Goal: Transaction & Acquisition: Purchase product/service

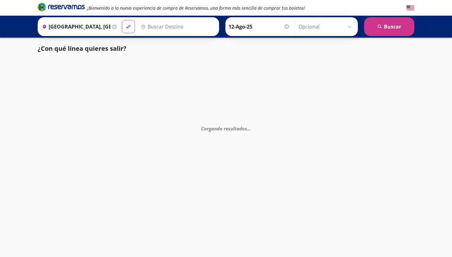
type input "[GEOGRAPHIC_DATA], [GEOGRAPHIC_DATA]"
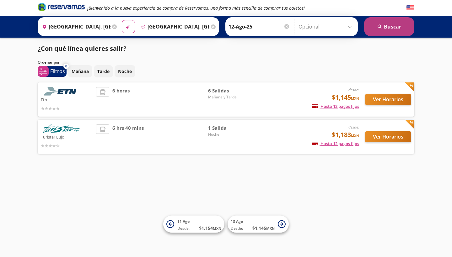
click at [379, 25] on icon "search" at bounding box center [380, 26] width 5 height 5
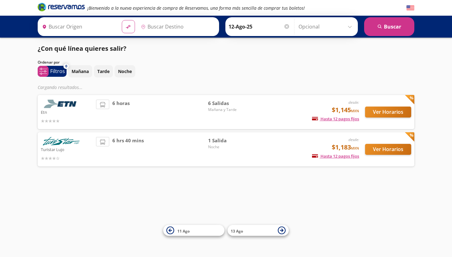
type input "[GEOGRAPHIC_DATA], [GEOGRAPHIC_DATA]"
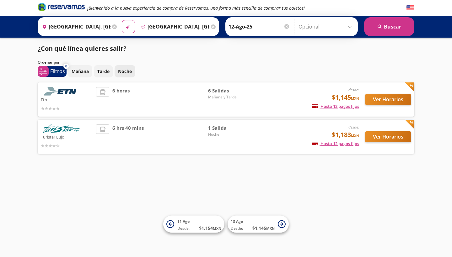
click at [128, 73] on p "Noche" at bounding box center [125, 71] width 14 height 7
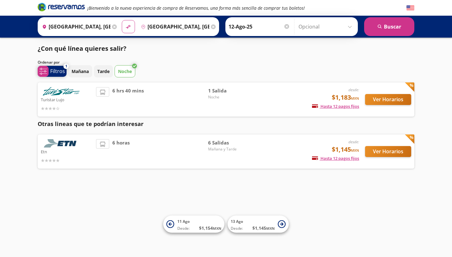
click at [61, 69] on p "Filtros" at bounding box center [57, 71] width 15 height 8
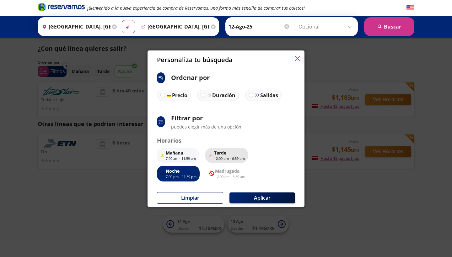
click at [223, 160] on p "12:00 pm - 6:59 pm" at bounding box center [229, 158] width 31 height 5
click at [275, 171] on div "[DATE] 7:00 am - 11:59 am Tarde 12:00 pm - 6:59 pm Noche 7:00 pm - 11:59 pm ico…" at bounding box center [226, 165] width 138 height 34
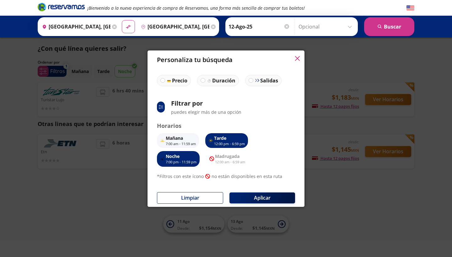
scroll to position [14, 0]
click at [297, 58] on icon "button" at bounding box center [297, 58] width 5 height 5
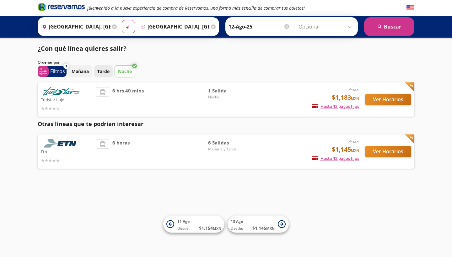
click at [104, 73] on p "Tarde" at bounding box center [103, 71] width 12 height 7
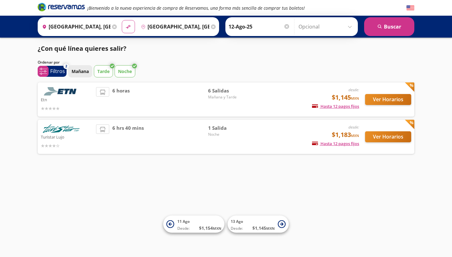
click at [85, 74] on p "Mañana" at bounding box center [80, 71] width 17 height 7
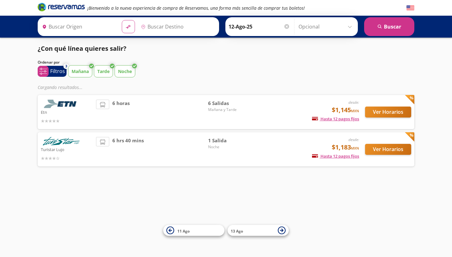
type input "[GEOGRAPHIC_DATA], [GEOGRAPHIC_DATA]"
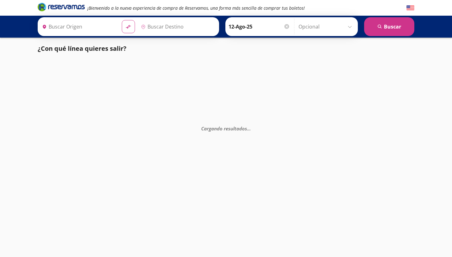
type input "[GEOGRAPHIC_DATA], [GEOGRAPHIC_DATA]"
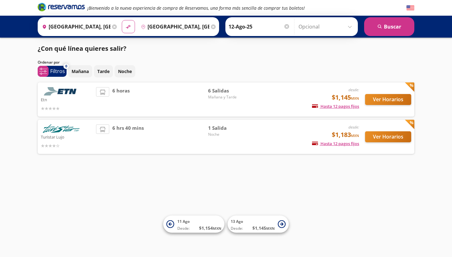
click at [388, 100] on button "Ver Horarios" at bounding box center [388, 99] width 46 height 11
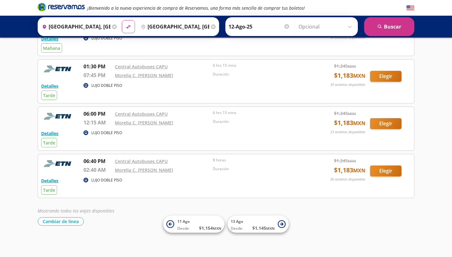
scroll to position [155, 0]
click at [73, 224] on button "Cambiar de línea" at bounding box center [61, 222] width 46 height 8
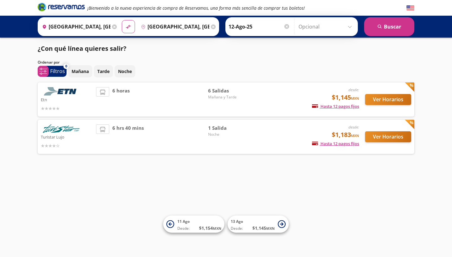
click at [389, 139] on button "Ver Horarios" at bounding box center [388, 137] width 46 height 11
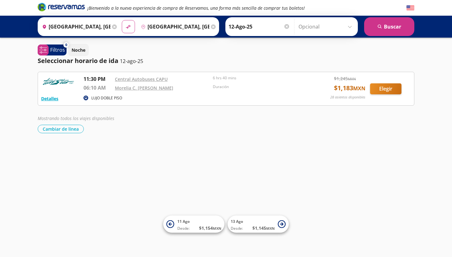
click at [391, 90] on button "Elegir" at bounding box center [385, 88] width 31 height 11
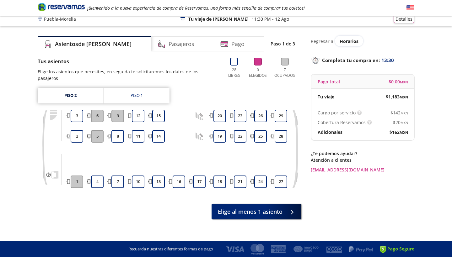
scroll to position [4, 0]
click at [276, 207] on span "Elige al menos 1 asiento" at bounding box center [250, 211] width 65 height 8
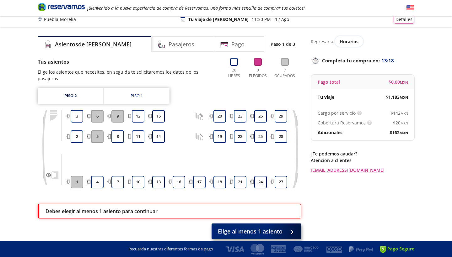
scroll to position [24, 0]
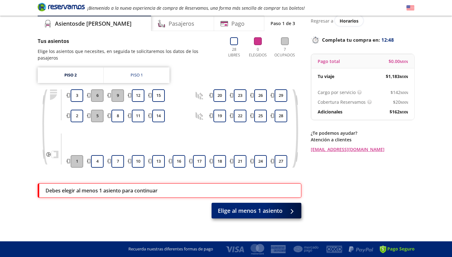
click at [265, 207] on span "Elige al menos 1 asiento" at bounding box center [250, 211] width 65 height 8
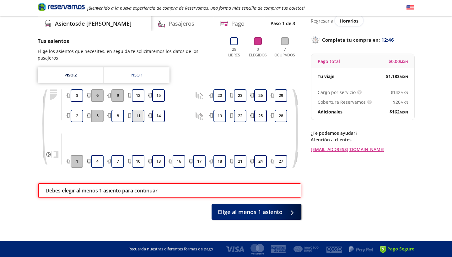
click at [140, 111] on button "11" at bounding box center [138, 116] width 13 height 13
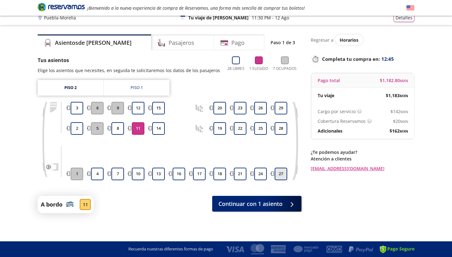
scroll to position [5, 0]
click at [256, 201] on span "Continuar con 1 asiento" at bounding box center [250, 203] width 64 height 8
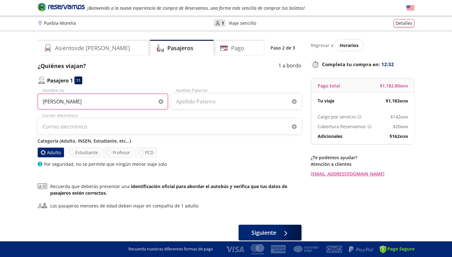
type input "Maria Isabel"
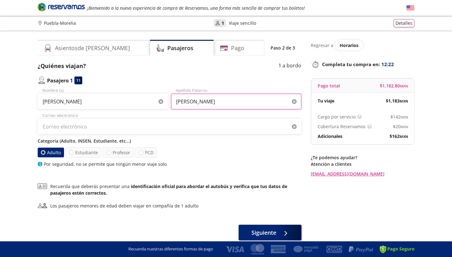
type input "Escalante Ochoa"
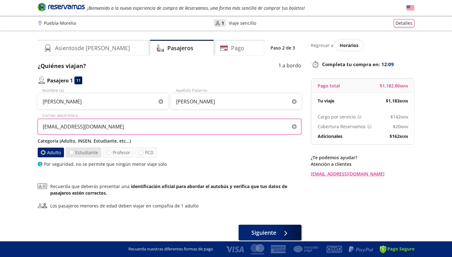
type input "drafanyfle@gmail.com"
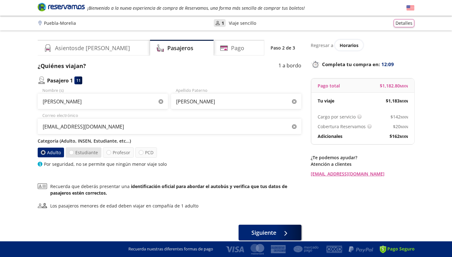
click at [74, 153] on label "Estudiante" at bounding box center [84, 153] width 36 height 10
click at [73, 153] on input "Estudiante" at bounding box center [71, 153] width 4 height 4
radio input "true"
radio input "false"
click at [108, 153] on div at bounding box center [108, 152] width 5 height 5
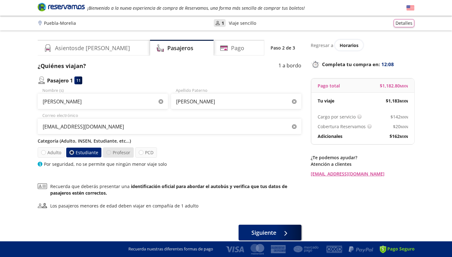
click at [108, 153] on input "Profesor" at bounding box center [109, 153] width 4 height 4
radio input "true"
radio input "false"
click at [140, 153] on div at bounding box center [141, 152] width 5 height 5
click at [140, 153] on input "PCD" at bounding box center [141, 153] width 4 height 4
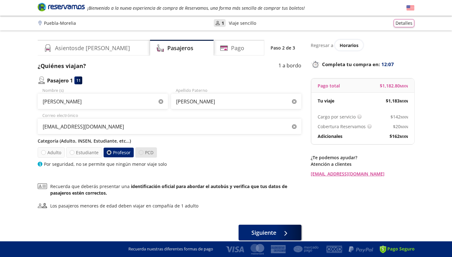
radio input "true"
radio input "false"
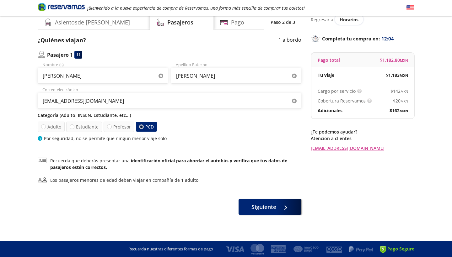
scroll to position [27, 0]
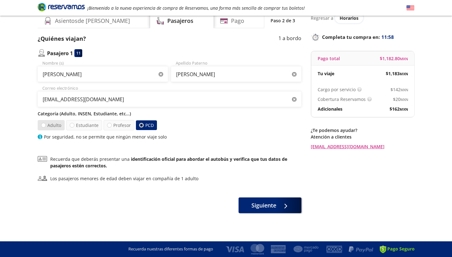
click at [48, 126] on label "Adulto" at bounding box center [51, 125] width 27 height 10
click at [46, 126] on input "Adulto" at bounding box center [43, 125] width 4 height 4
radio input "true"
click at [149, 124] on label "PCD" at bounding box center [146, 125] width 22 height 10
click at [143, 124] on input "PCD" at bounding box center [141, 125] width 4 height 4
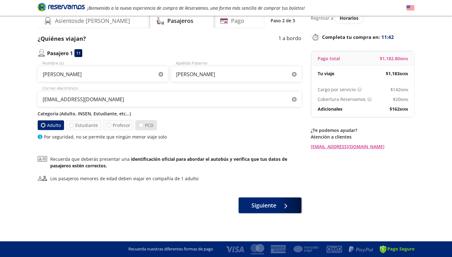
radio input "true"
radio input "false"
click at [202, 129] on div "Adulto Estudiante Profesor PCD" at bounding box center [170, 125] width 264 height 10
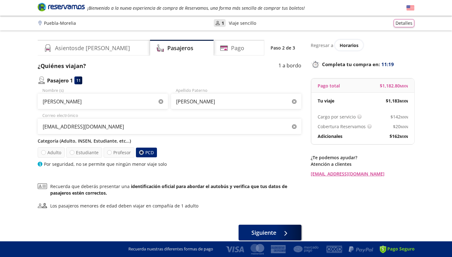
scroll to position [0, 0]
click at [103, 46] on div "Asientos de Ida" at bounding box center [94, 48] width 112 height 16
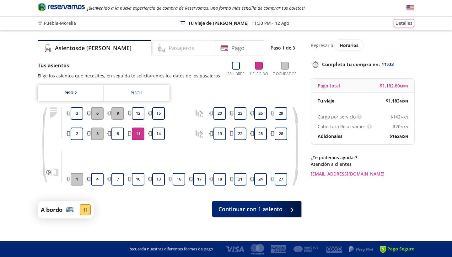
click at [169, 48] on h4 "Pasajeros" at bounding box center [182, 48] width 26 height 8
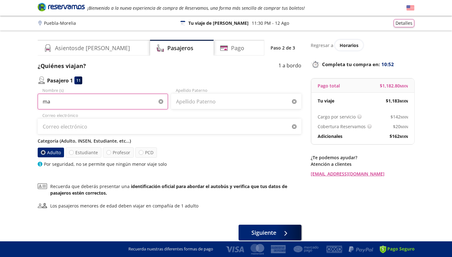
type input "m"
type input "María Isabel"
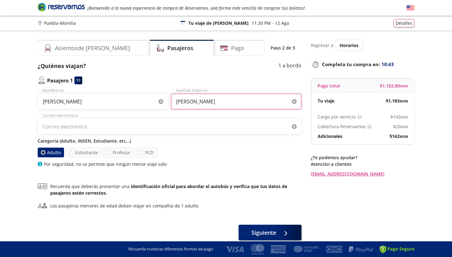
type input "Escalante Ochoa"
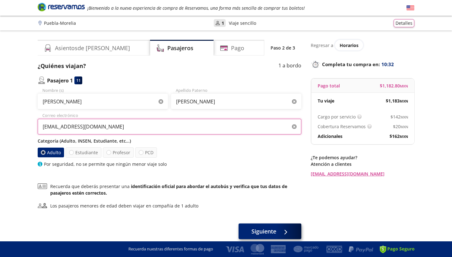
type input "drafanyfle@gmail.com"
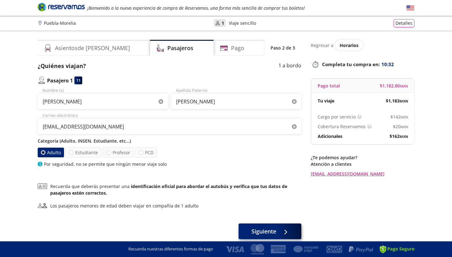
click at [268, 234] on span "Siguiente" at bounding box center [263, 232] width 25 height 8
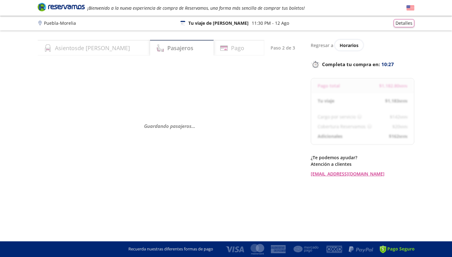
select select "MX"
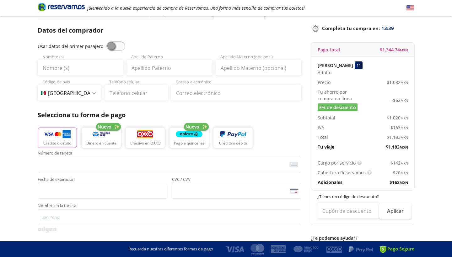
scroll to position [7, 0]
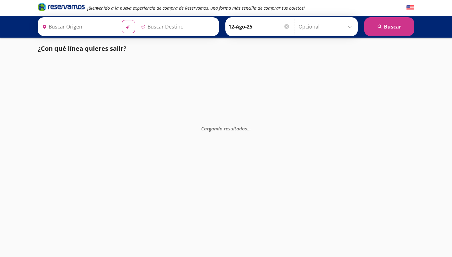
type input "[GEOGRAPHIC_DATA], [GEOGRAPHIC_DATA]"
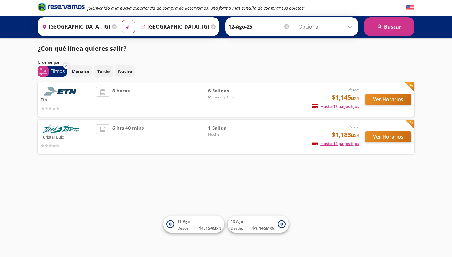
click at [400, 134] on button "Ver Horarios" at bounding box center [388, 137] width 46 height 11
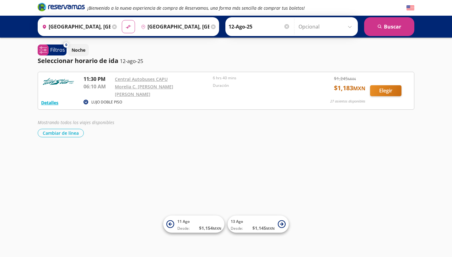
click at [384, 90] on button "Elegir" at bounding box center [385, 90] width 31 height 11
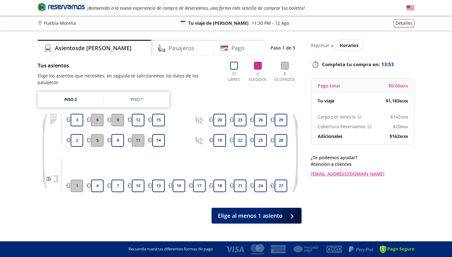
click at [140, 136] on button "11" at bounding box center [138, 140] width 13 height 13
click at [158, 137] on button "14" at bounding box center [158, 140] width 13 height 13
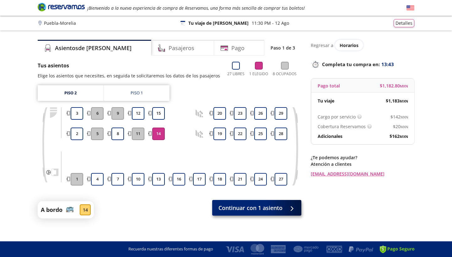
click at [251, 211] on span "Continuar con 1 asiento" at bounding box center [250, 208] width 64 height 8
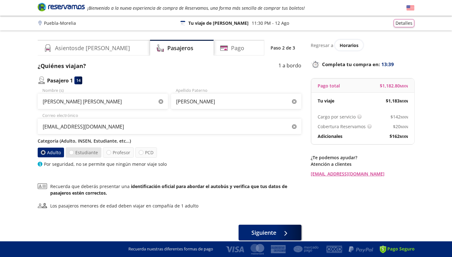
click at [77, 155] on label "Estudiante" at bounding box center [84, 153] width 36 height 10
click at [73, 155] on input "Estudiante" at bounding box center [71, 153] width 4 height 4
radio input "true"
radio input "false"
click at [116, 154] on label "Profesor" at bounding box center [118, 153] width 31 height 10
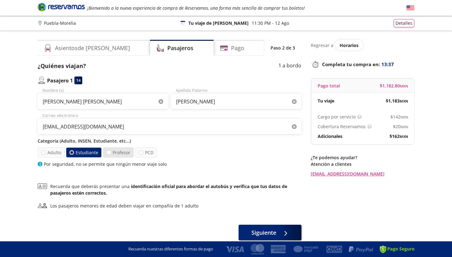
click at [111, 154] on input "Profesor" at bounding box center [109, 153] width 4 height 4
radio input "true"
radio input "false"
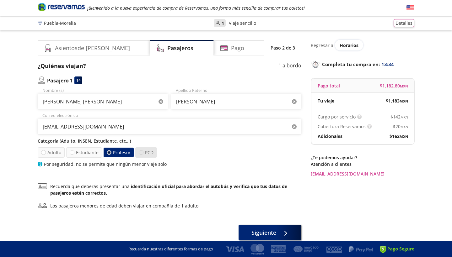
click at [140, 152] on div at bounding box center [141, 152] width 5 height 5
click at [140, 152] on input "PCD" at bounding box center [141, 153] width 4 height 4
radio input "true"
click at [118, 154] on label "Profesor" at bounding box center [119, 153] width 31 height 10
click at [111, 154] on input "Profesor" at bounding box center [109, 153] width 4 height 4
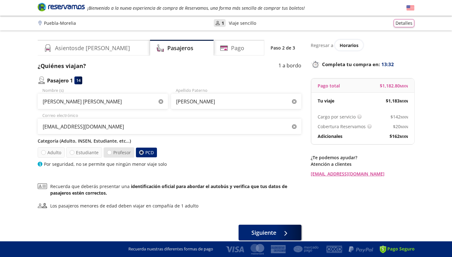
radio input "true"
radio input "false"
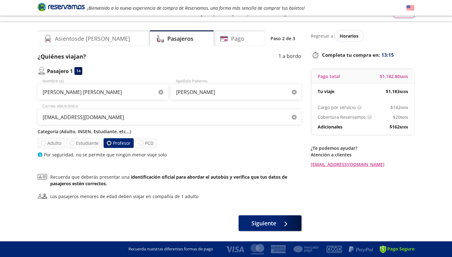
scroll to position [19, 0]
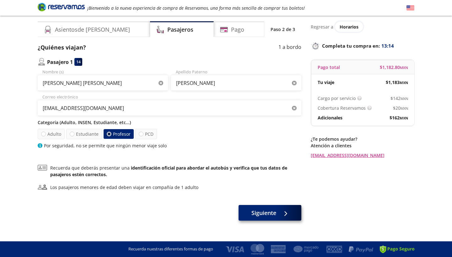
click at [285, 213] on div at bounding box center [285, 213] width 0 height 0
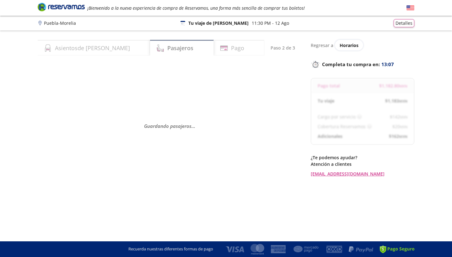
select select "MX"
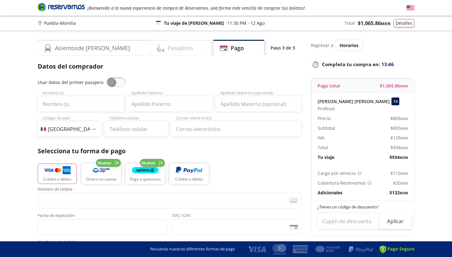
click at [168, 46] on h4 "Pasajeros" at bounding box center [181, 48] width 26 height 8
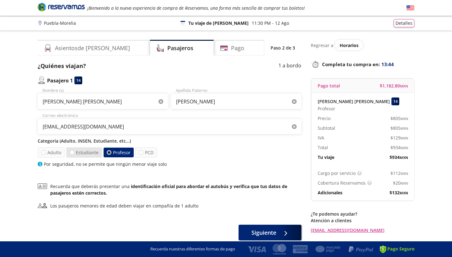
click at [81, 154] on label "Estudiante" at bounding box center [84, 153] width 36 height 10
click at [74, 154] on input "Estudiante" at bounding box center [72, 153] width 4 height 4
radio input "true"
radio input "false"
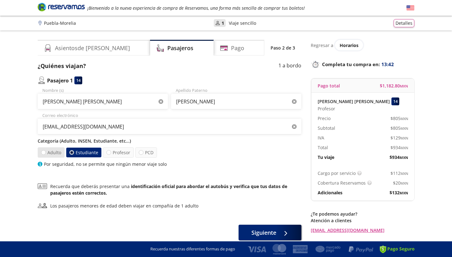
click at [56, 155] on label "Adulto" at bounding box center [51, 153] width 27 height 10
click at [46, 155] on input "Adulto" at bounding box center [43, 153] width 4 height 4
radio input "true"
radio input "false"
click at [146, 153] on label "PCD" at bounding box center [146, 153] width 22 height 10
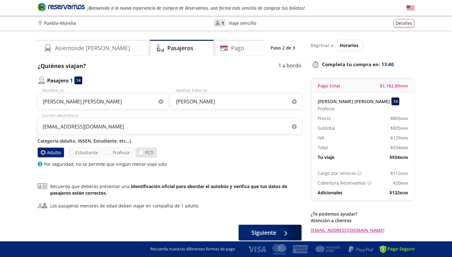
click at [143, 153] on input "PCD" at bounding box center [141, 153] width 4 height 4
radio input "true"
radio input "false"
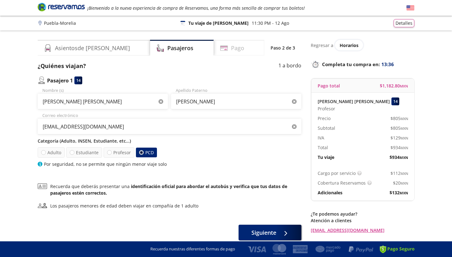
click at [240, 51] on div "Pago" at bounding box center [239, 48] width 51 height 16
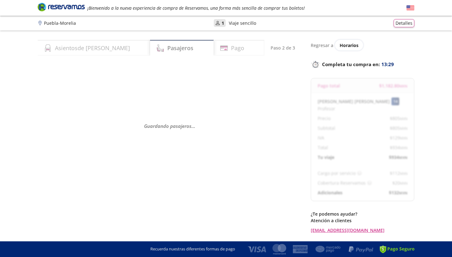
select select "MX"
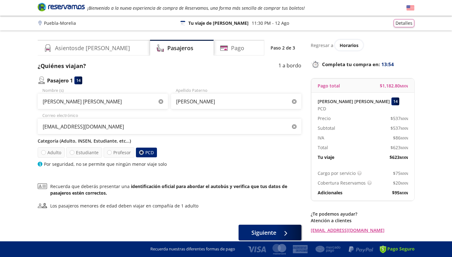
select select "MX"
